Goal: Find specific page/section: Find specific page/section

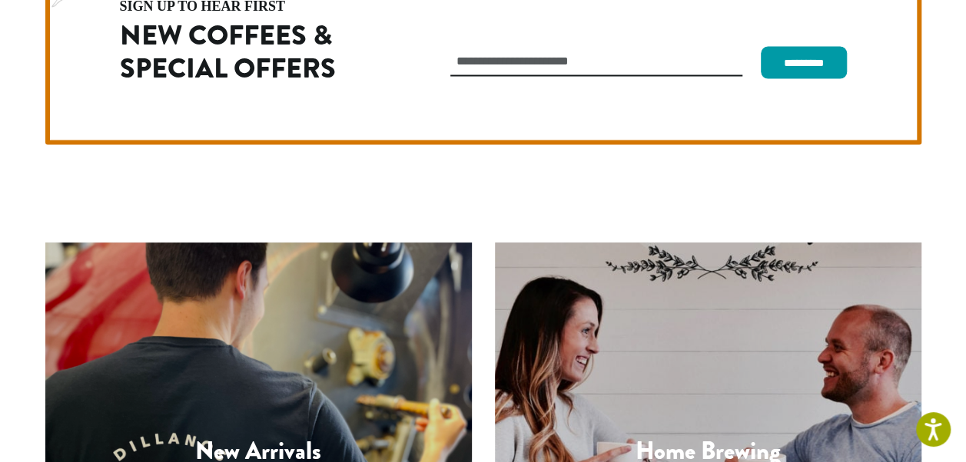
scroll to position [4340, 0]
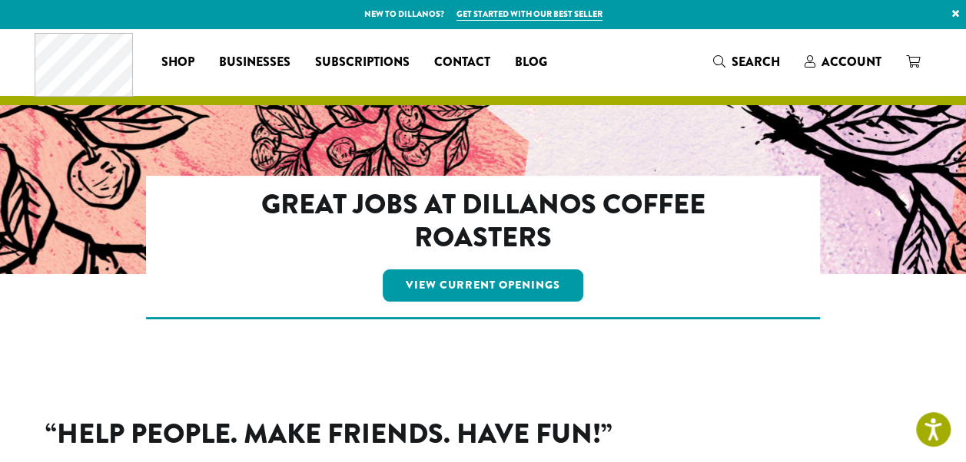
scroll to position [92, 0]
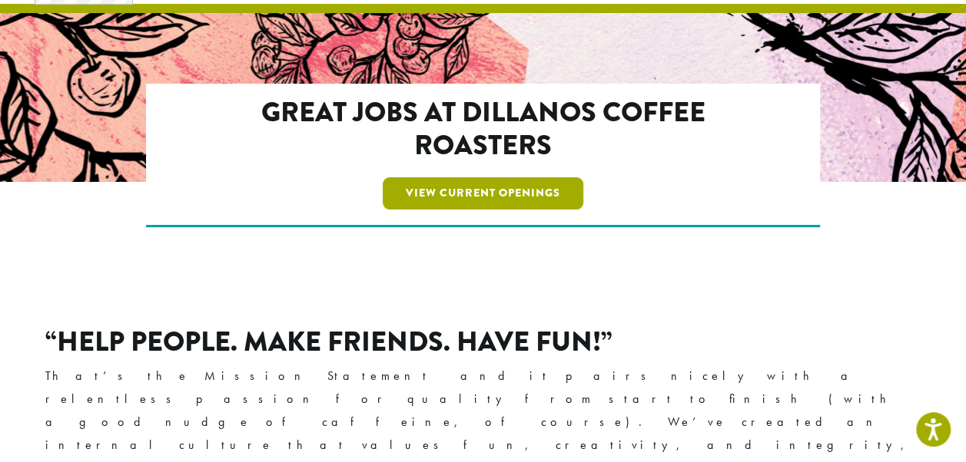
click at [498, 193] on link "View Current Openings" at bounding box center [483, 193] width 201 height 32
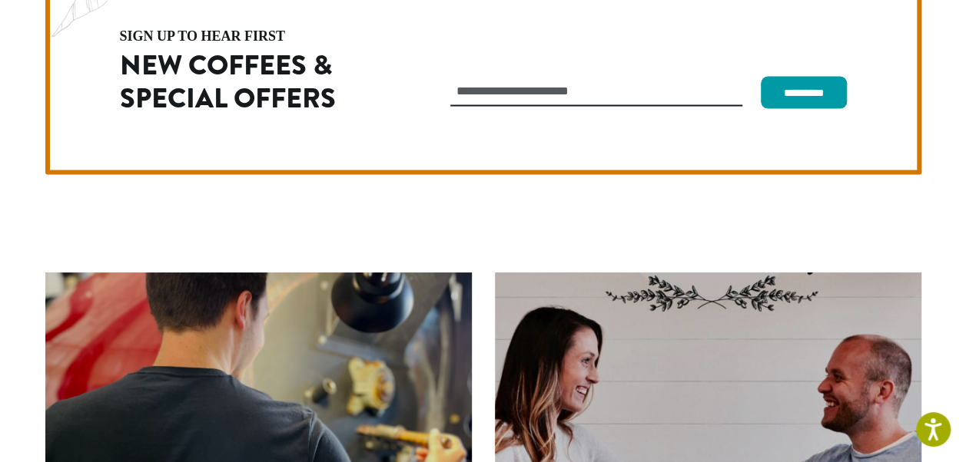
scroll to position [4340, 0]
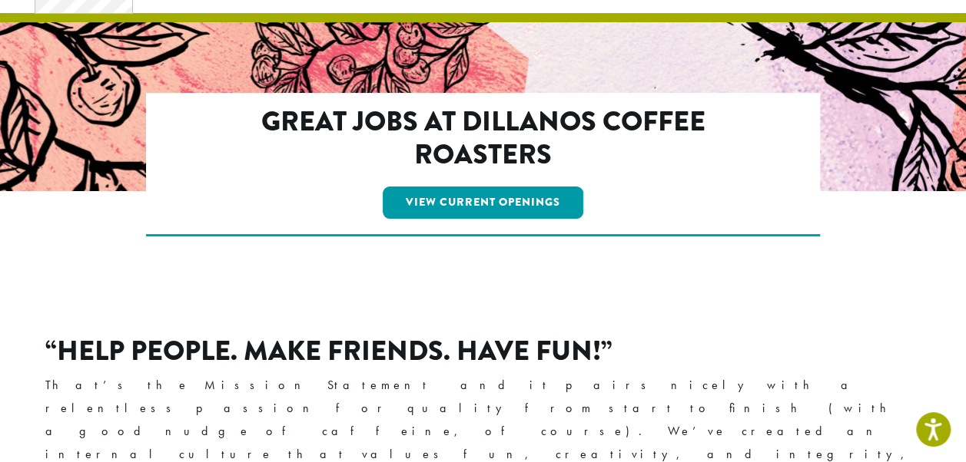
scroll to position [78, 0]
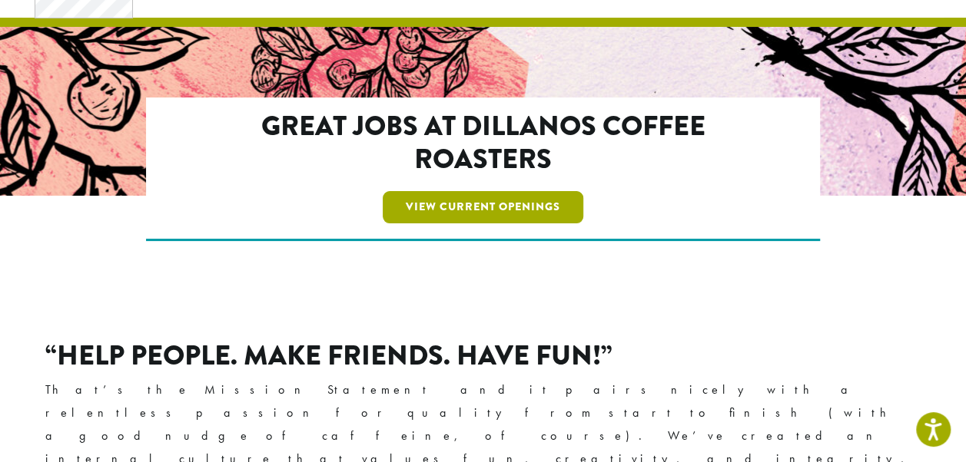
click at [541, 207] on link "View Current Openings" at bounding box center [483, 207] width 201 height 32
